Goal: Task Accomplishment & Management: Complete application form

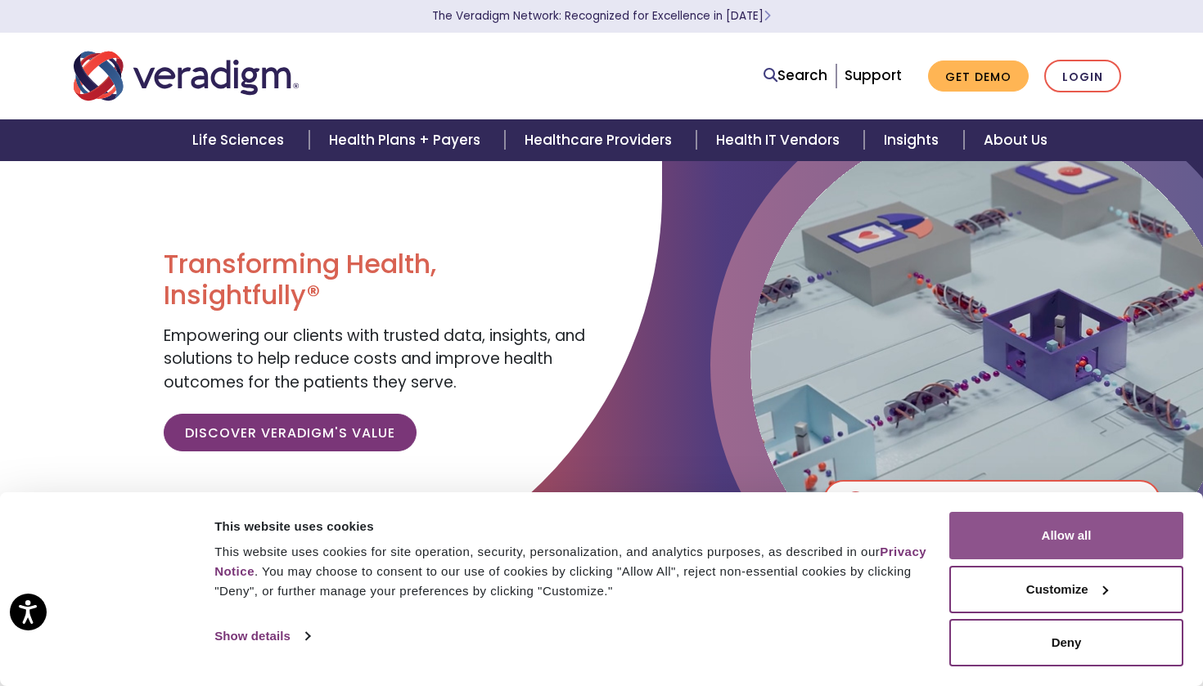
click at [1078, 542] on button "Allow all" at bounding box center [1066, 535] width 234 height 47
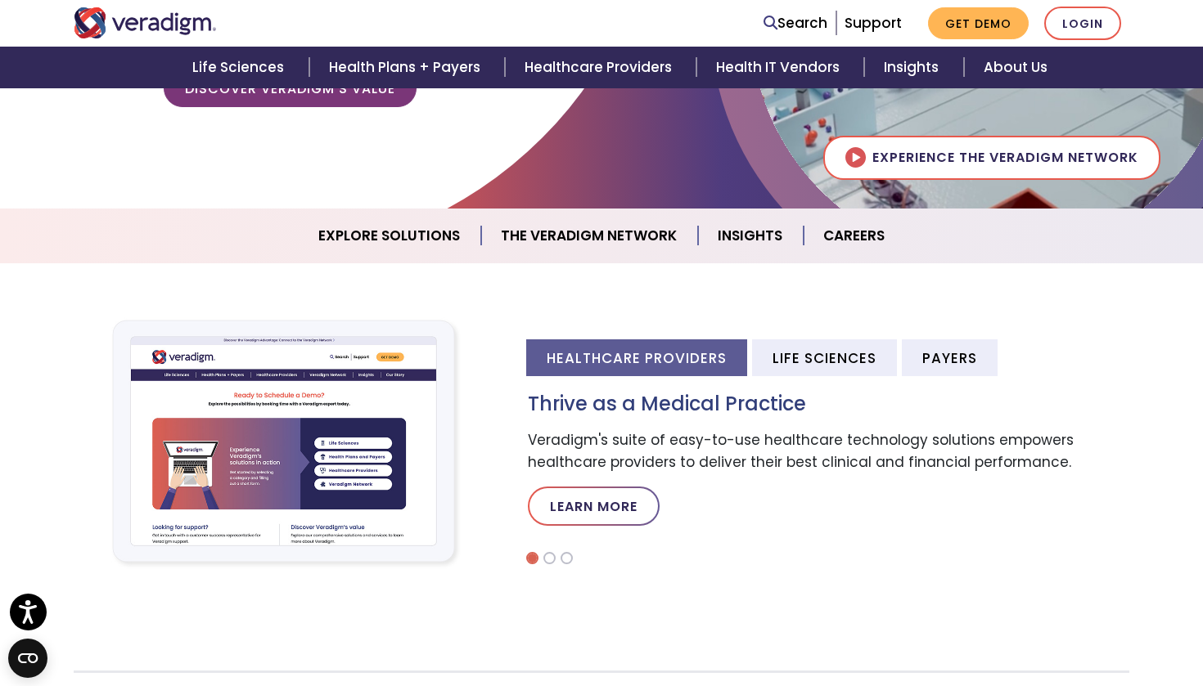
scroll to position [346, 0]
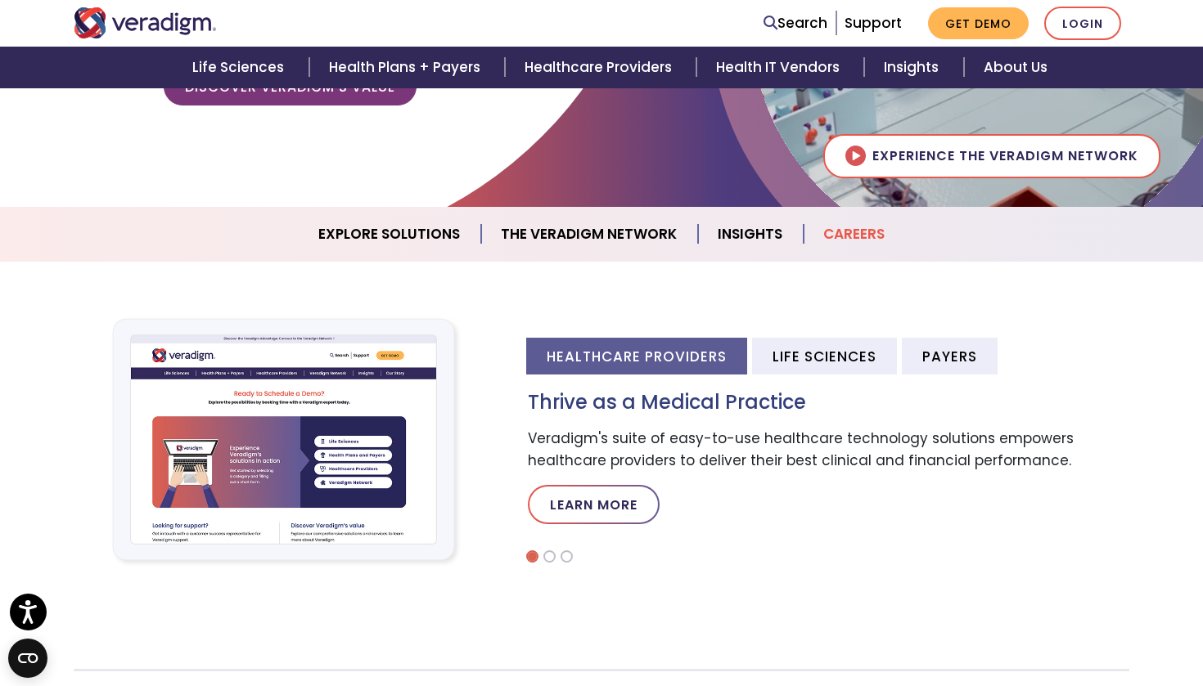
click at [857, 242] on link "Careers" at bounding box center [853, 235] width 101 height 42
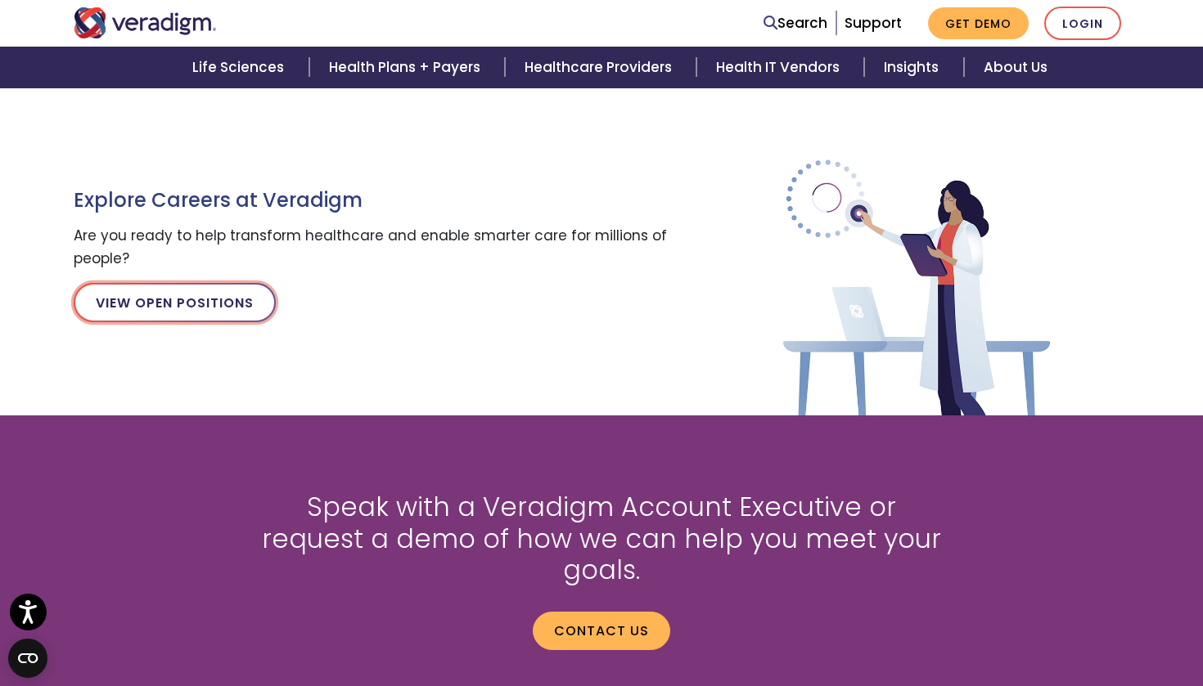
click at [150, 308] on link "View Open Positions" at bounding box center [175, 302] width 202 height 39
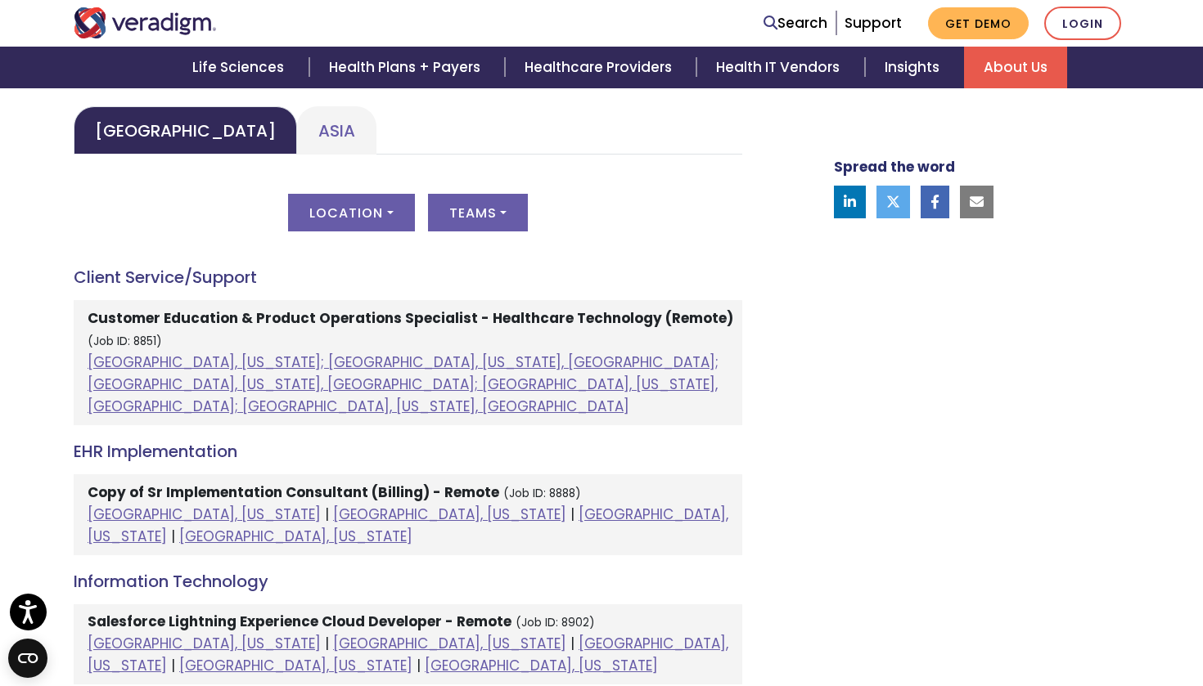
scroll to position [804, 0]
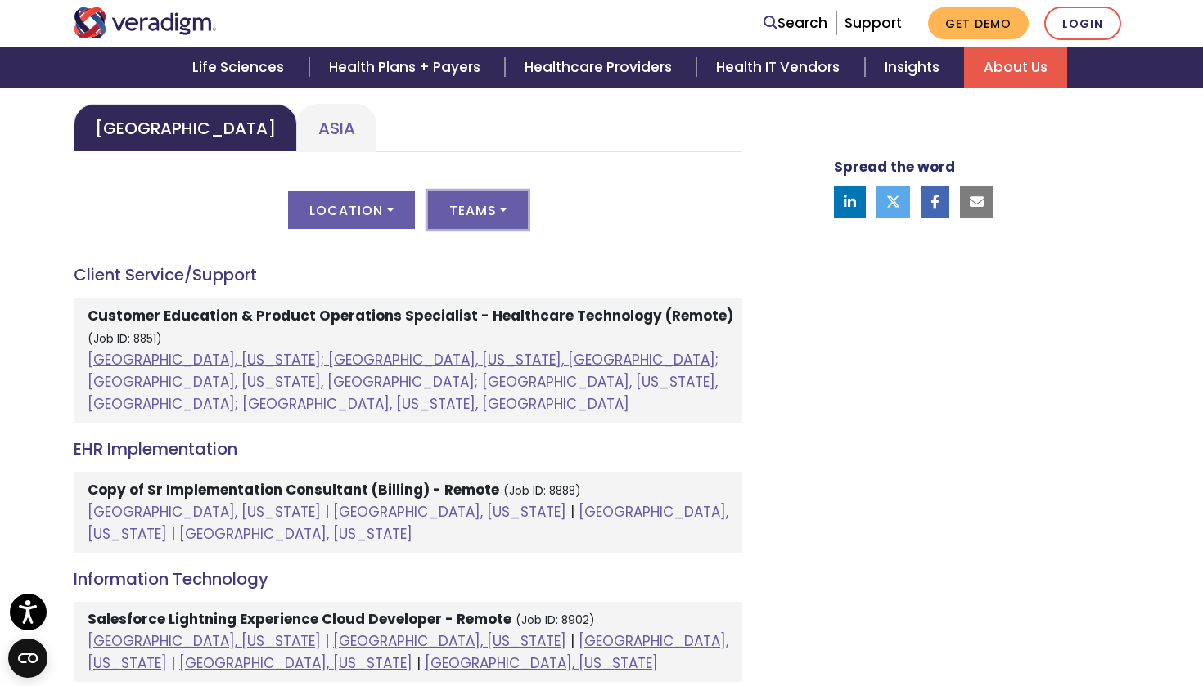
click at [480, 215] on button "Teams" at bounding box center [478, 210] width 100 height 38
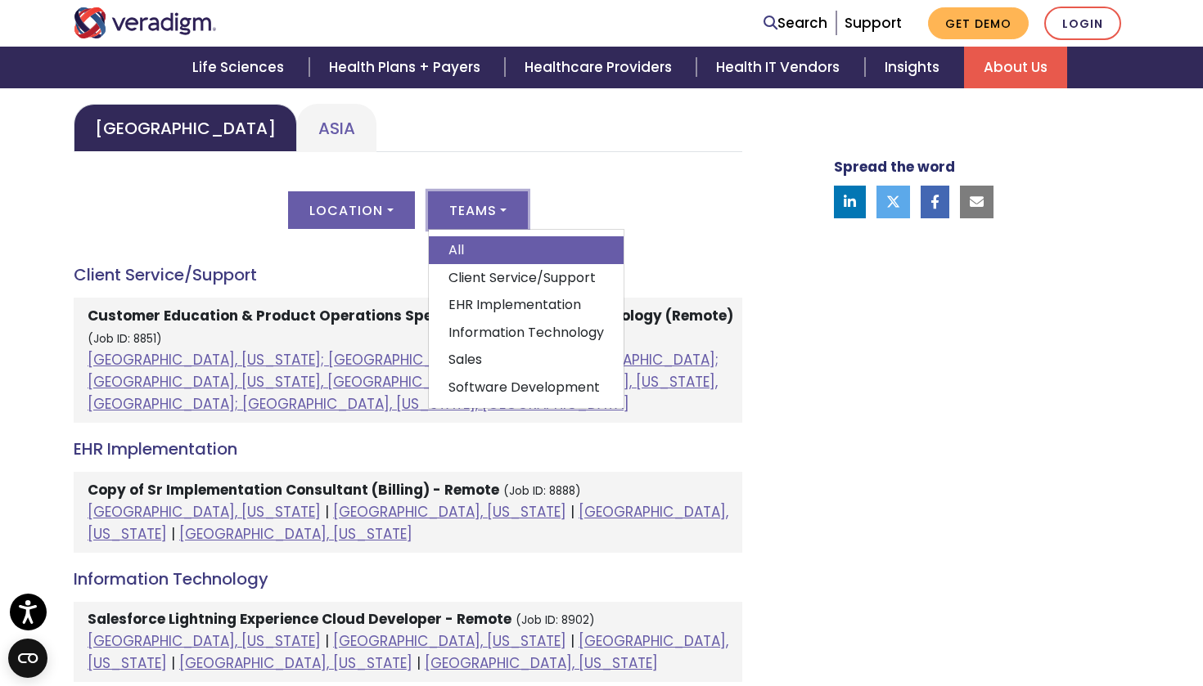
click at [480, 215] on button "Teams" at bounding box center [478, 210] width 100 height 38
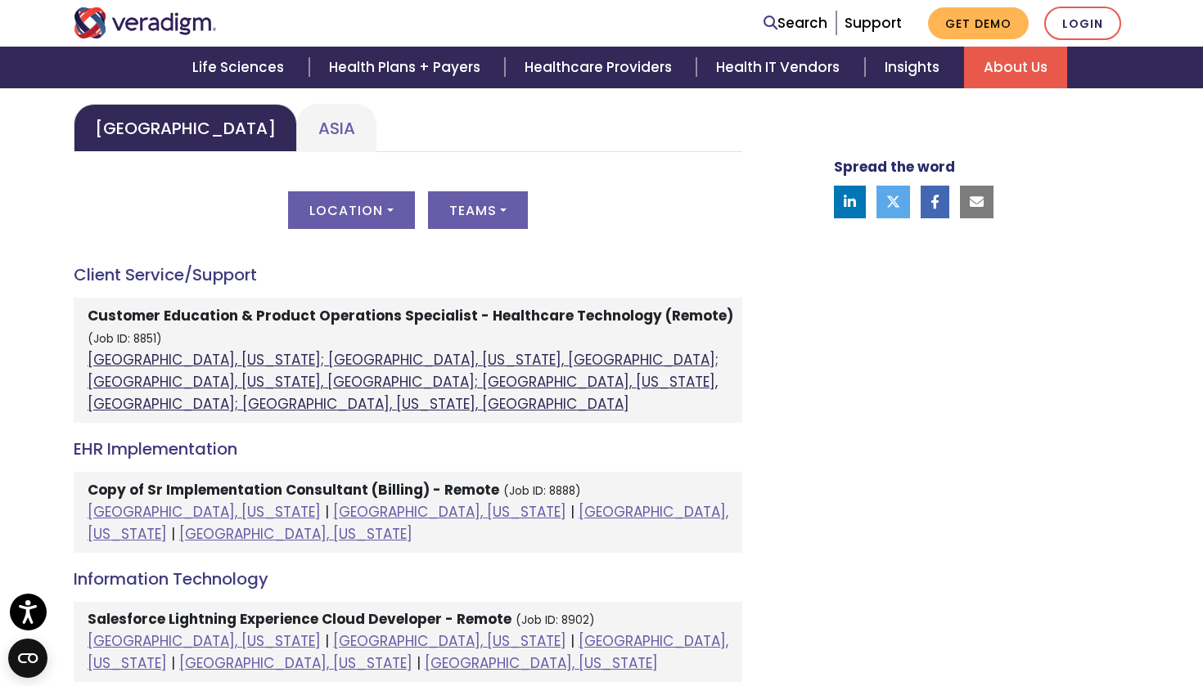
click at [234, 376] on link "[GEOGRAPHIC_DATA], [US_STATE]; [GEOGRAPHIC_DATA], [US_STATE], [GEOGRAPHIC_DATA]…" at bounding box center [403, 382] width 631 height 64
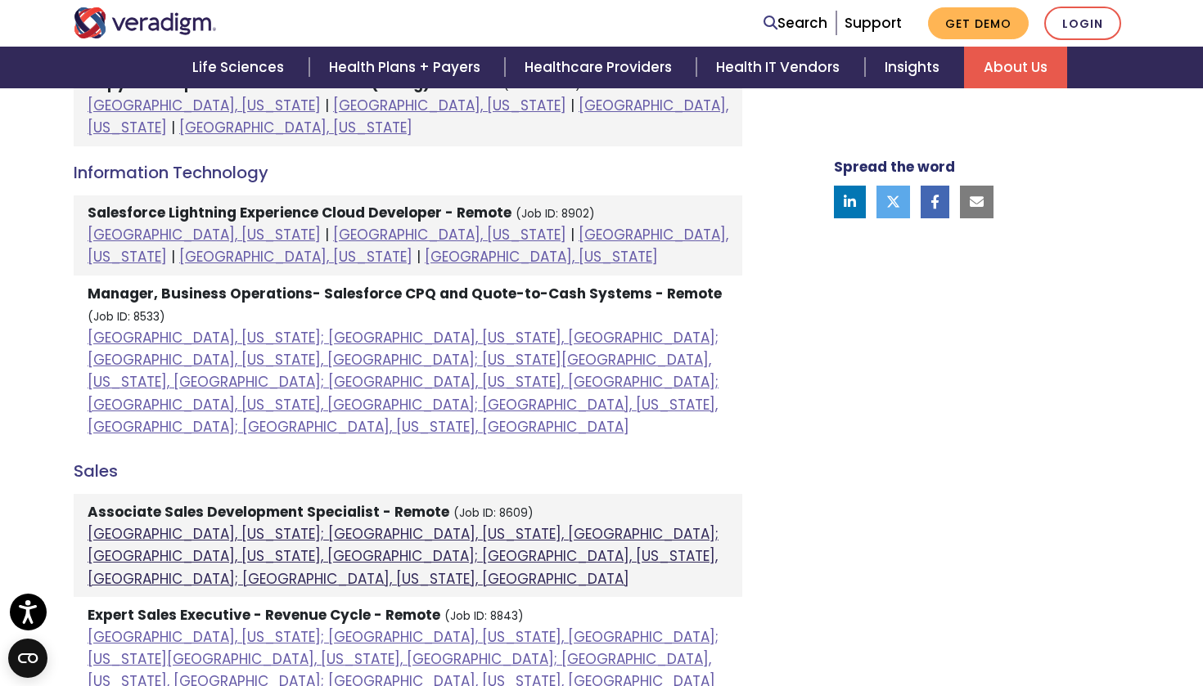
scroll to position [1212, 0]
click at [371, 524] on link "[GEOGRAPHIC_DATA], [US_STATE]; [GEOGRAPHIC_DATA], [US_STATE], [GEOGRAPHIC_DATA]…" at bounding box center [403, 556] width 631 height 64
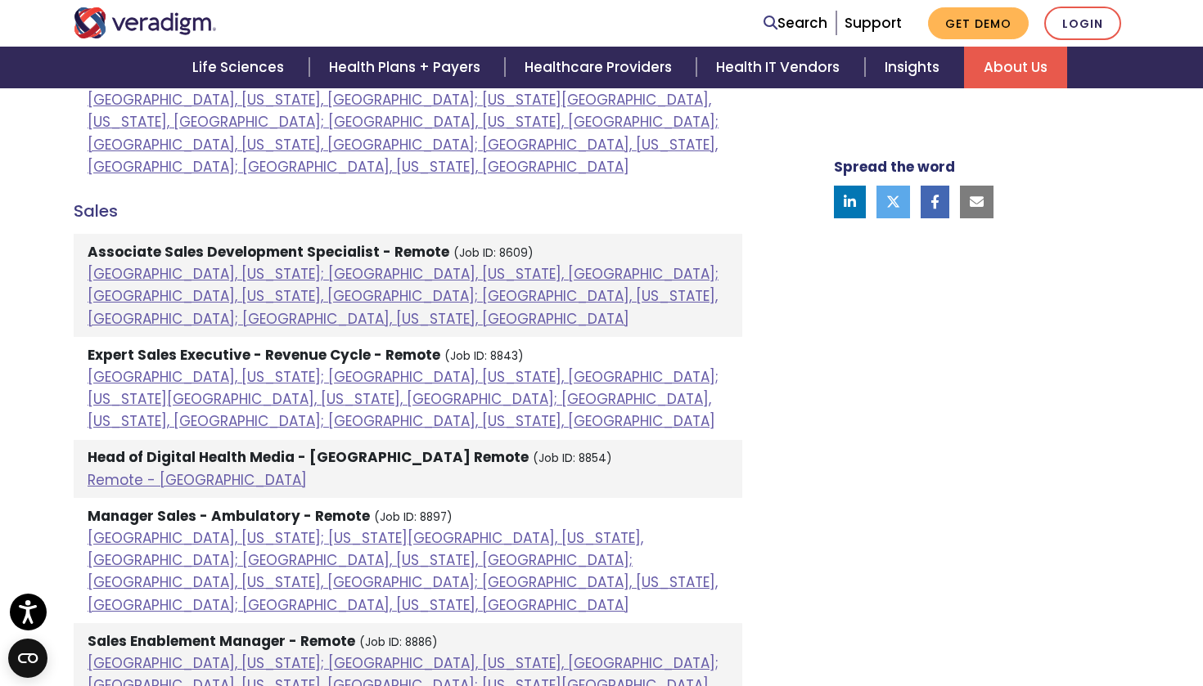
scroll to position [1473, 0]
click at [167, 469] on link "Remote - [GEOGRAPHIC_DATA]" at bounding box center [197, 479] width 219 height 20
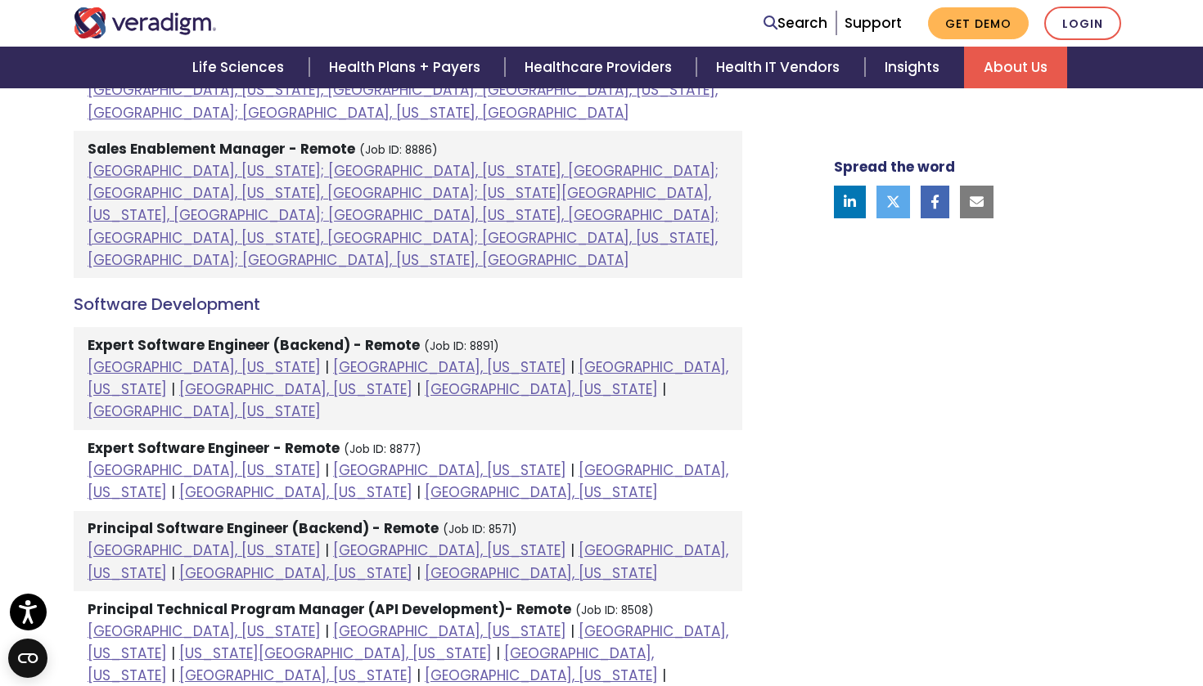
scroll to position [1965, 0]
